Goal: Task Accomplishment & Management: Use online tool/utility

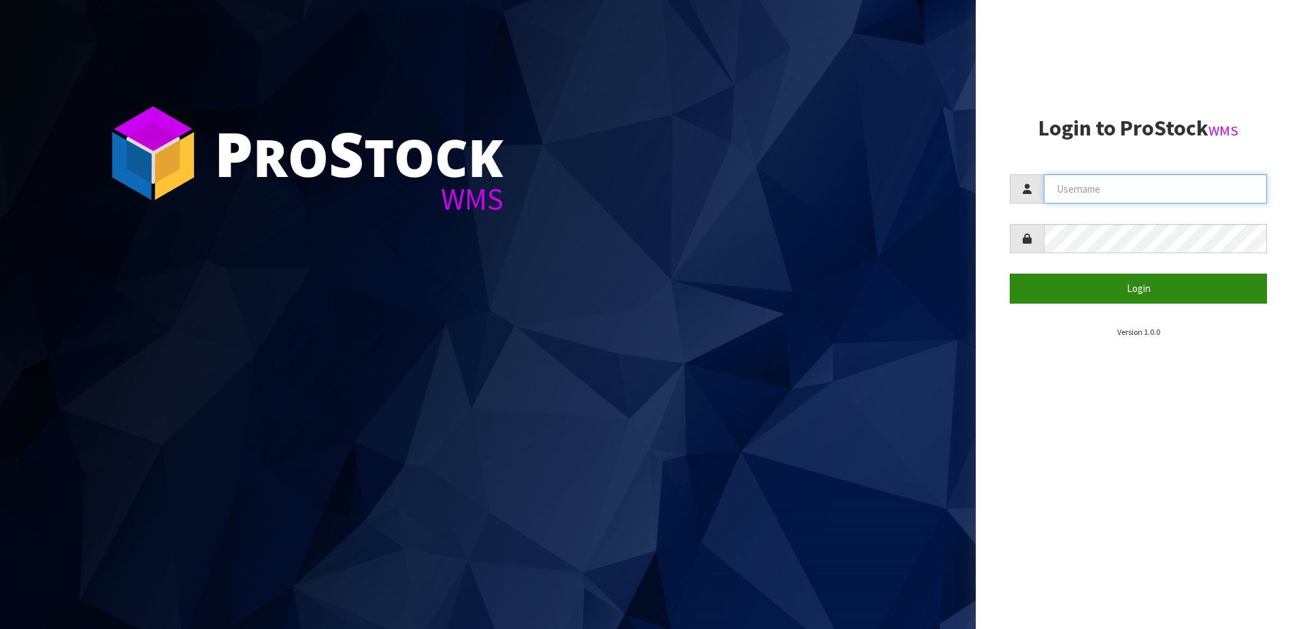
type input "NEROTAPWARE"
click at [1166, 293] on button "Login" at bounding box center [1138, 288] width 257 height 29
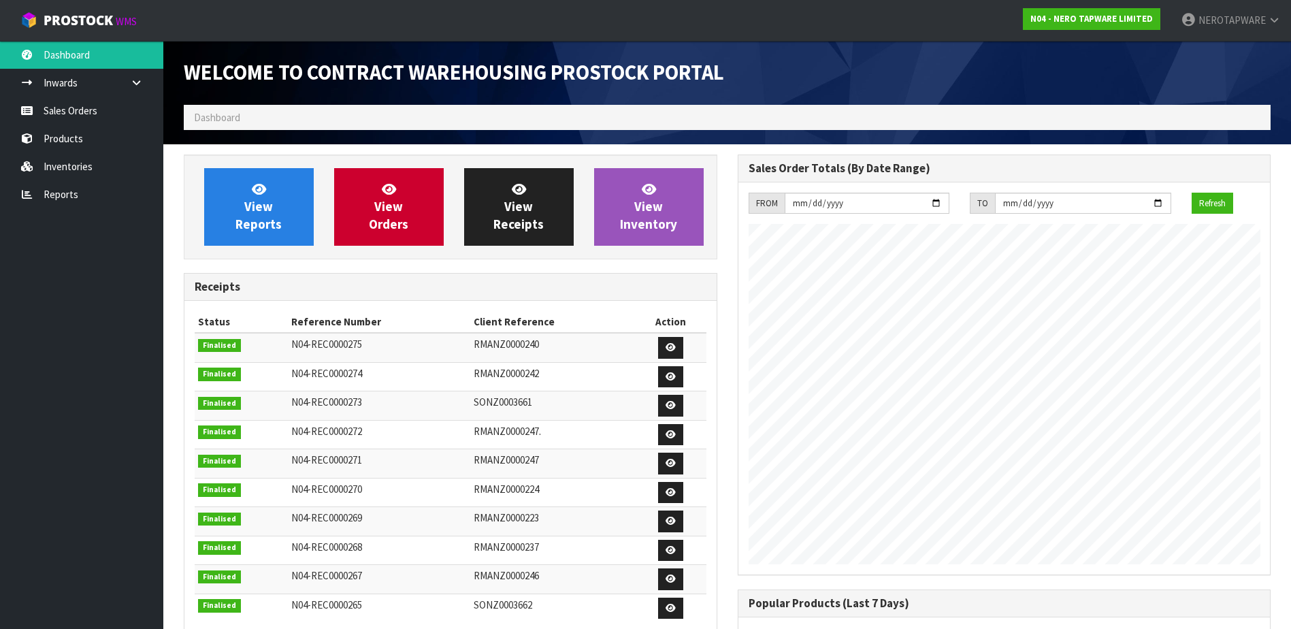
scroll to position [785, 553]
click at [54, 199] on link "Reports" at bounding box center [81, 194] width 163 height 28
click at [62, 163] on link "Inventories" at bounding box center [81, 166] width 163 height 28
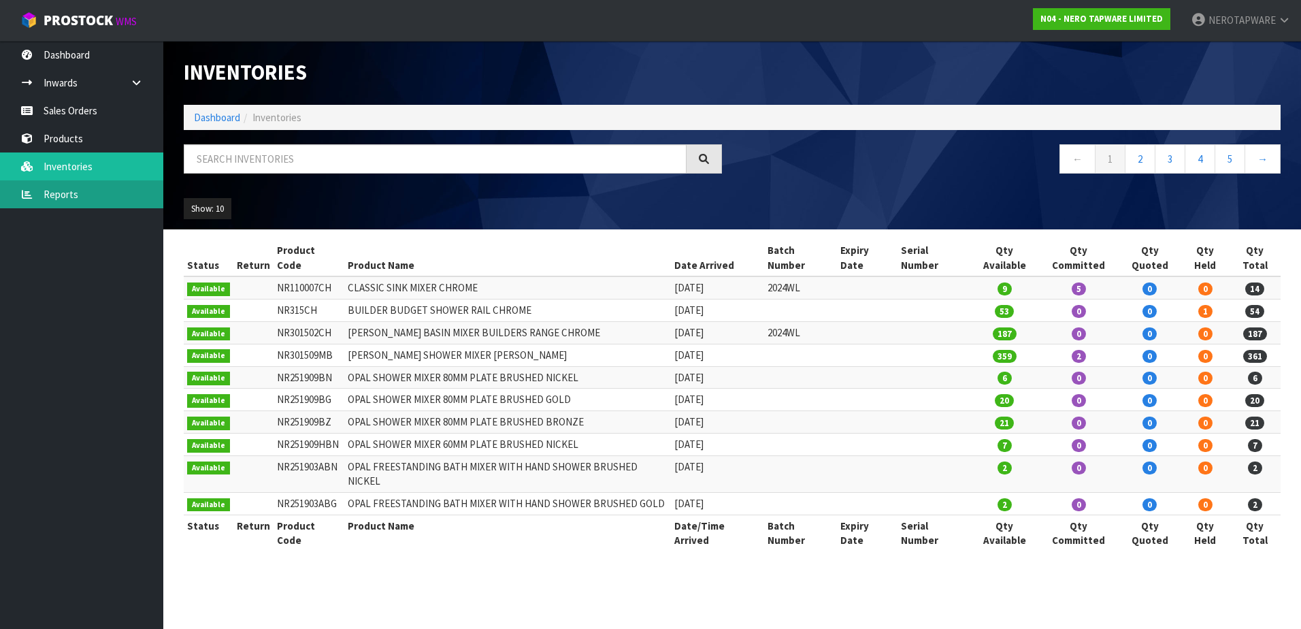
click at [57, 190] on link "Reports" at bounding box center [81, 194] width 163 height 28
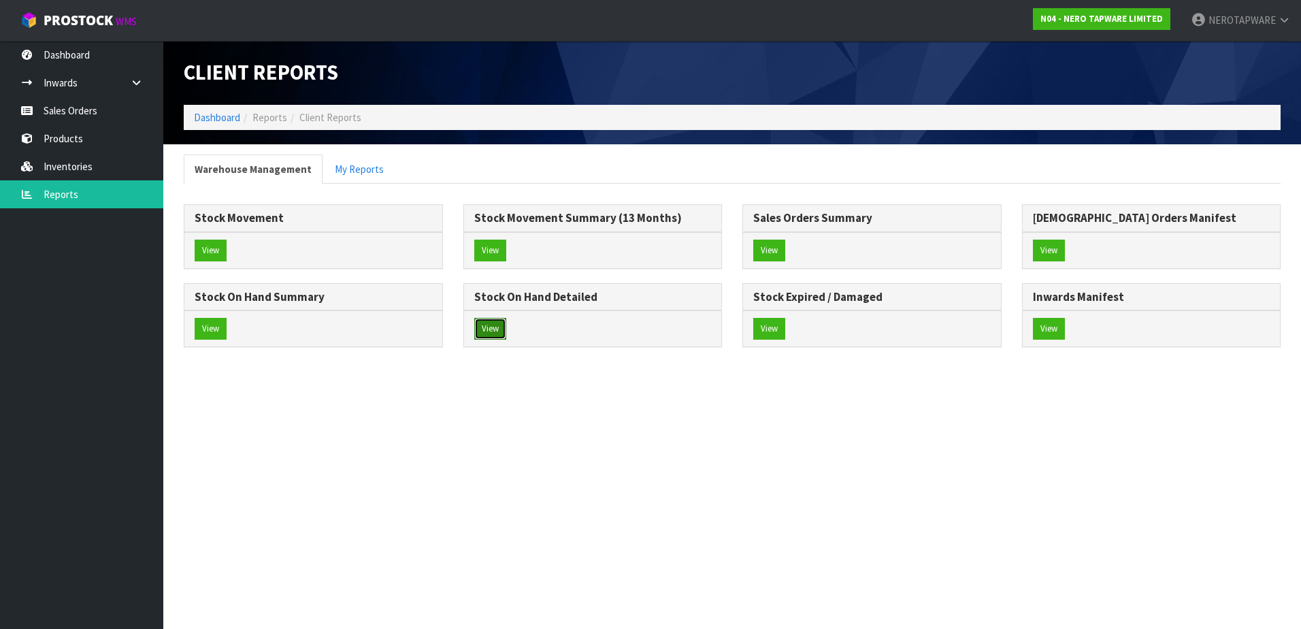
click at [495, 329] on button "View" at bounding box center [490, 329] width 32 height 22
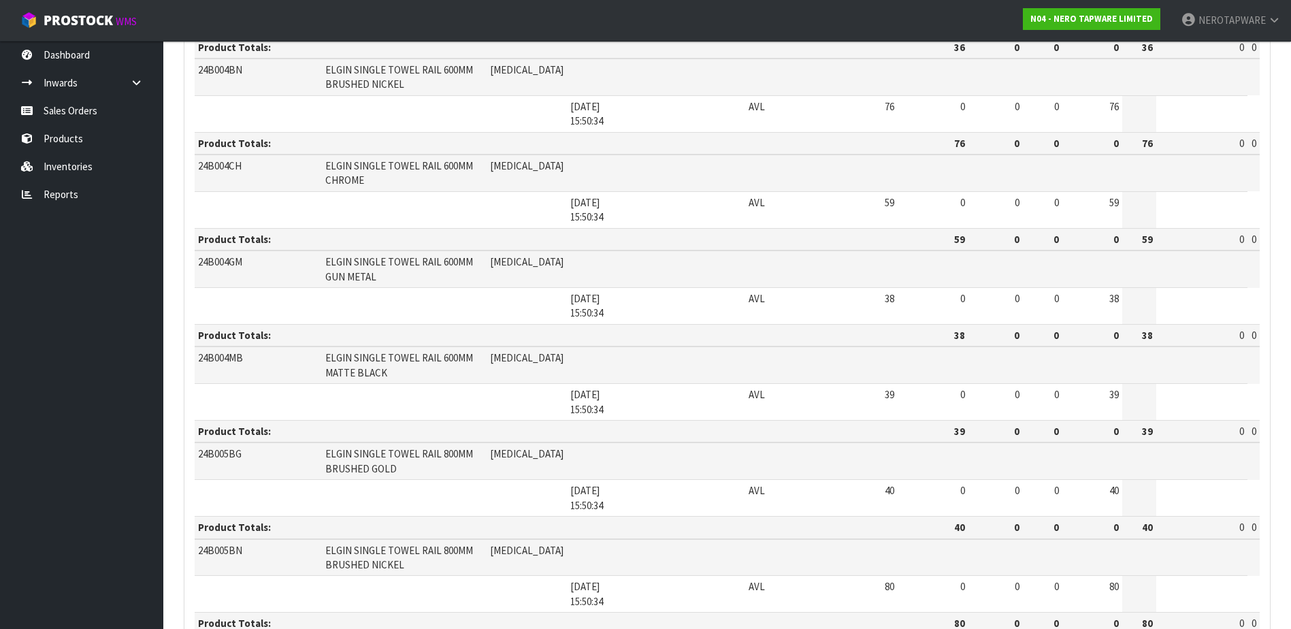
scroll to position [2055, 0]
